Goal: Task Accomplishment & Management: Manage account settings

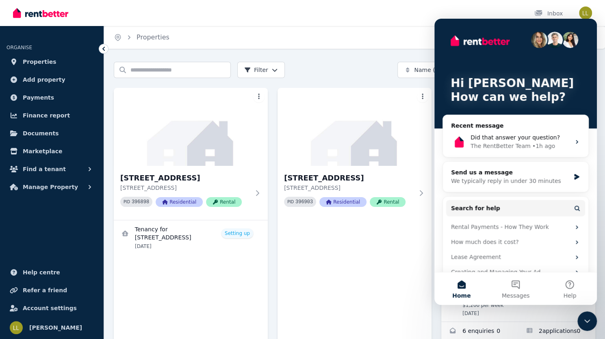
click at [588, 315] on div "Close Intercom Messenger" at bounding box center [586, 320] width 19 height 19
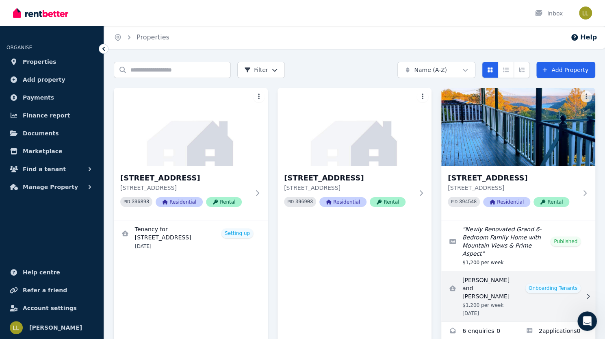
click at [585, 293] on icon at bounding box center [588, 296] width 8 height 6
click at [587, 293] on icon at bounding box center [588, 296] width 8 height 6
click at [513, 282] on link "View details for Gustaaf Gulicher and Katie-Rose Buerckner" at bounding box center [518, 296] width 154 height 50
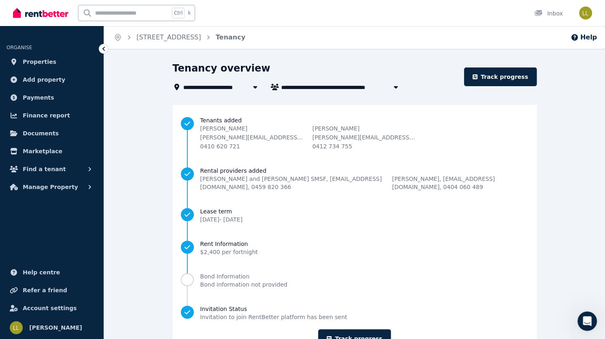
scroll to position [26, 0]
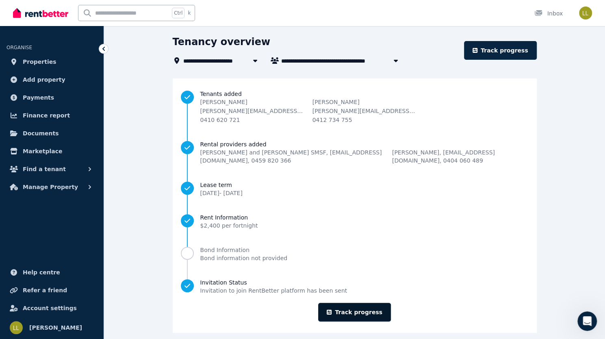
click at [365, 308] on link "Track progress" at bounding box center [354, 312] width 73 height 19
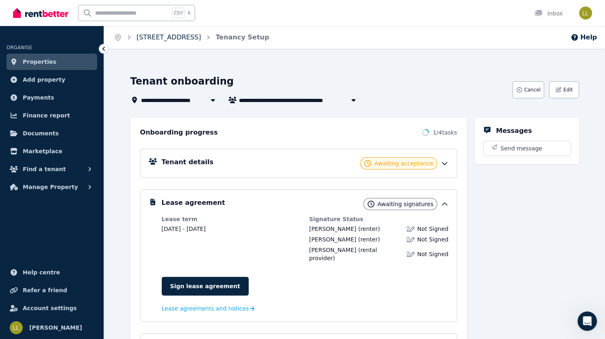
click at [201, 38] on link "[STREET_ADDRESS]" at bounding box center [168, 37] width 65 height 8
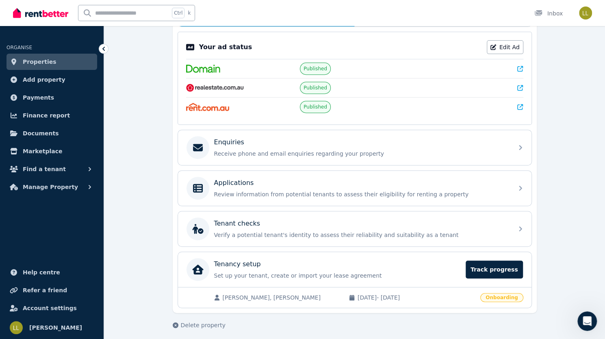
scroll to position [161, 0]
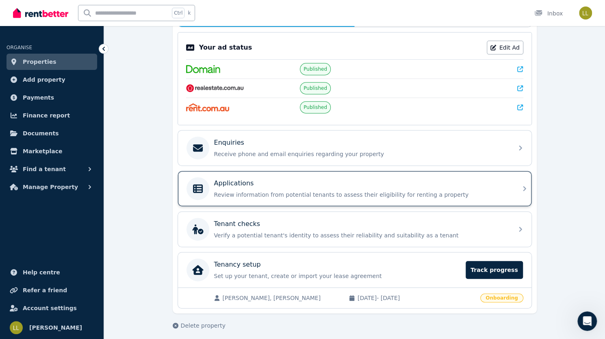
click at [519, 188] on icon at bounding box center [524, 189] width 10 height 10
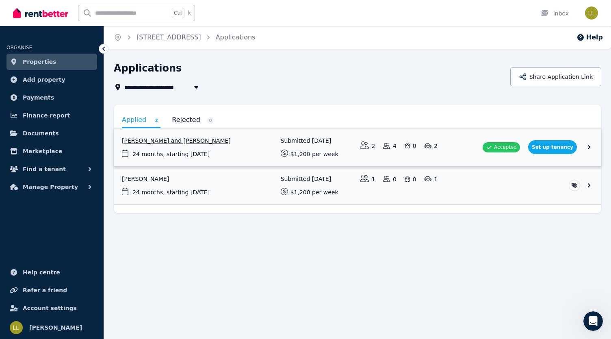
click at [426, 149] on link "View application: Gustaaf Gulicher and Katie-Rose Buerckner" at bounding box center [357, 147] width 487 height 38
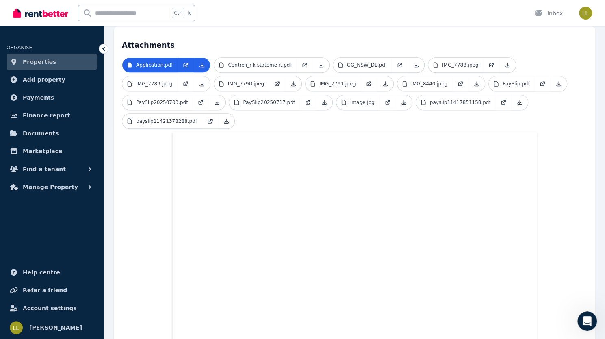
scroll to position [212, 0]
click at [41, 100] on span "Payments" at bounding box center [38, 98] width 31 height 10
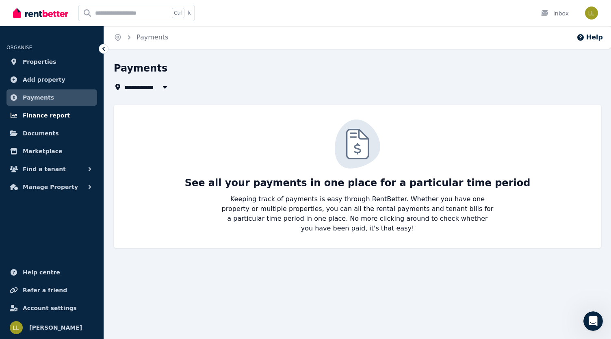
click at [34, 117] on span "Finance report" at bounding box center [46, 115] width 47 height 10
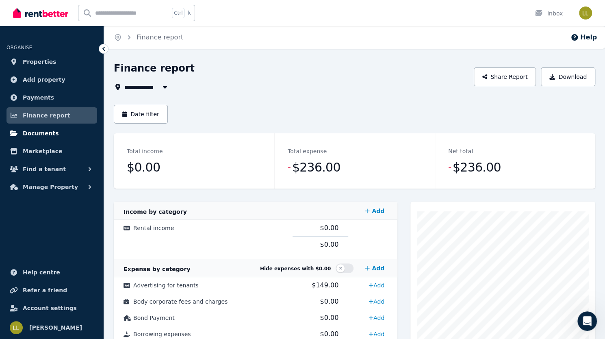
click at [30, 132] on span "Documents" at bounding box center [41, 133] width 36 height 10
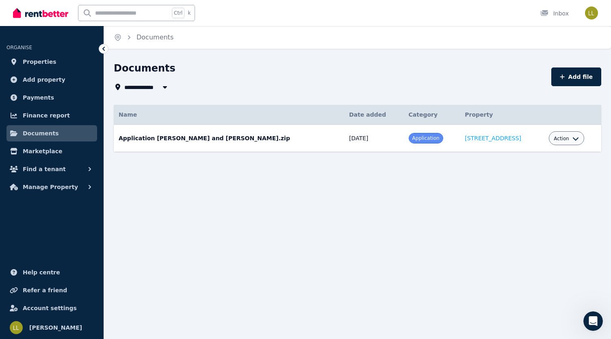
click at [566, 139] on span "Action" at bounding box center [561, 138] width 15 height 6
click at [527, 187] on link "Download" at bounding box center [541, 186] width 78 height 15
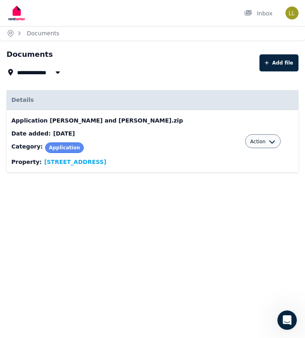
click at [150, 228] on div "**********" at bounding box center [152, 169] width 305 height 338
